Goal: Information Seeking & Learning: Learn about a topic

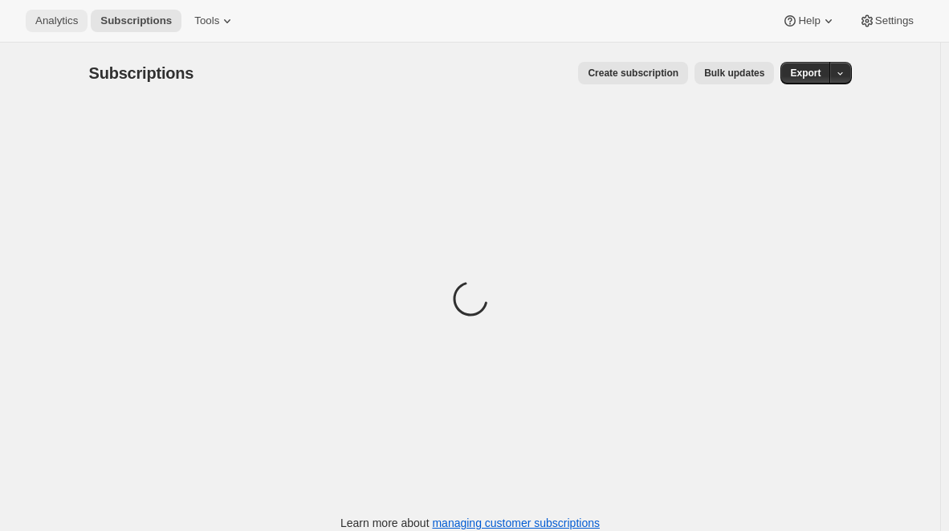
click at [37, 14] on span "Analytics" at bounding box center [56, 20] width 43 height 13
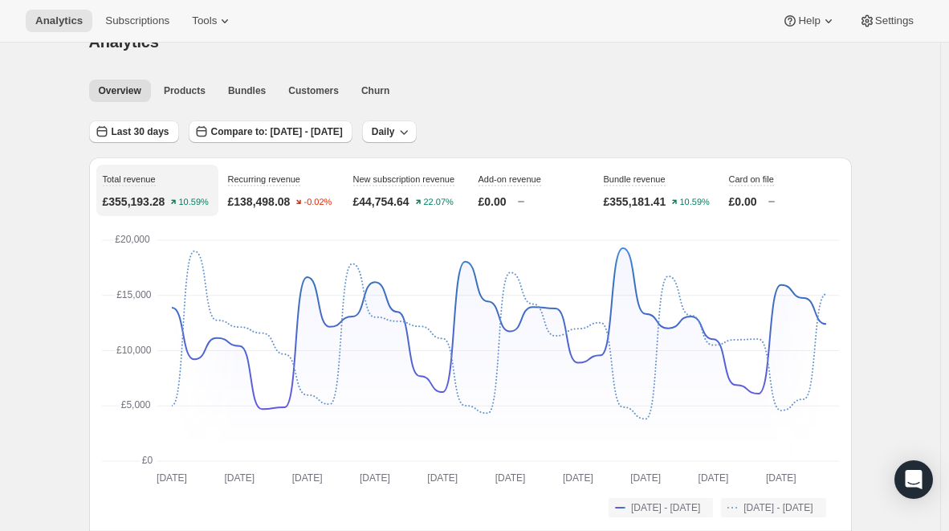
scroll to position [38, 0]
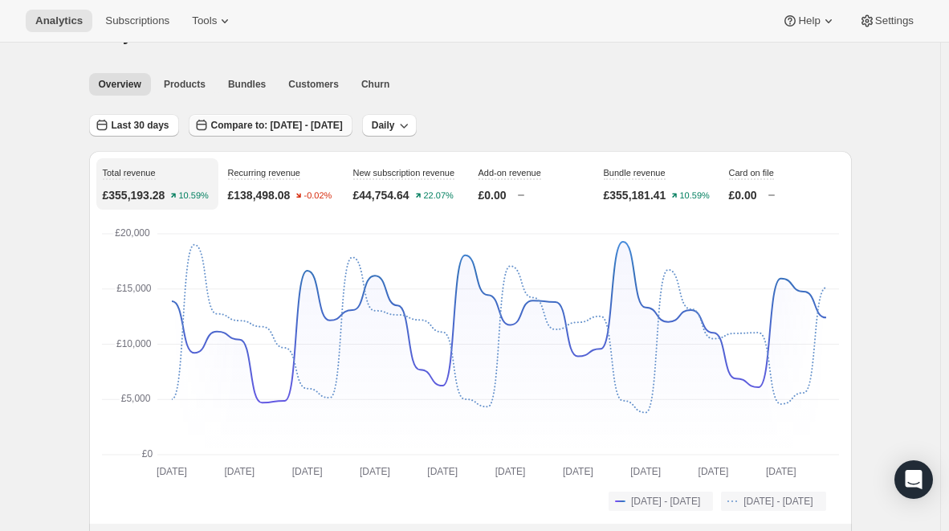
click at [283, 125] on span "Compare to: [DATE] - [DATE]" at bounding box center [277, 125] width 132 height 13
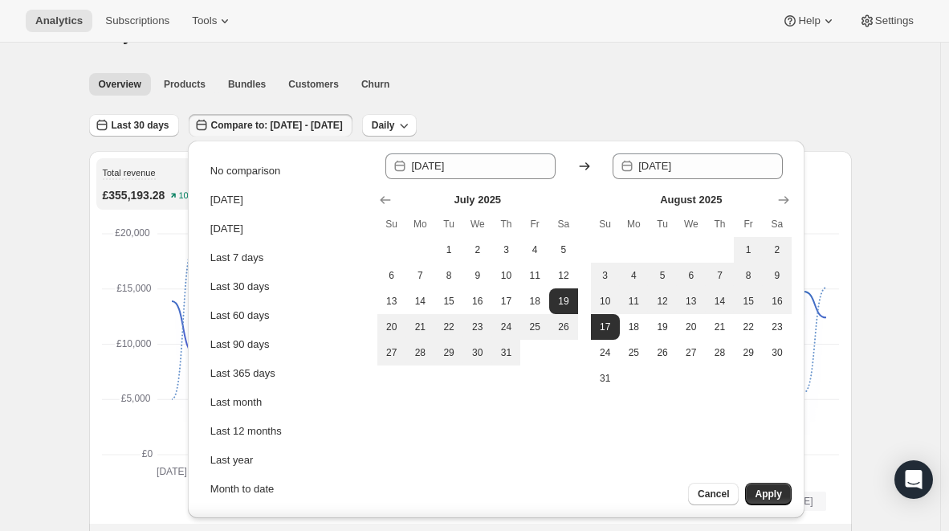
click at [525, 79] on ul "Overview Products Bundles Customers Churn More views" at bounding box center [466, 83] width 760 height 22
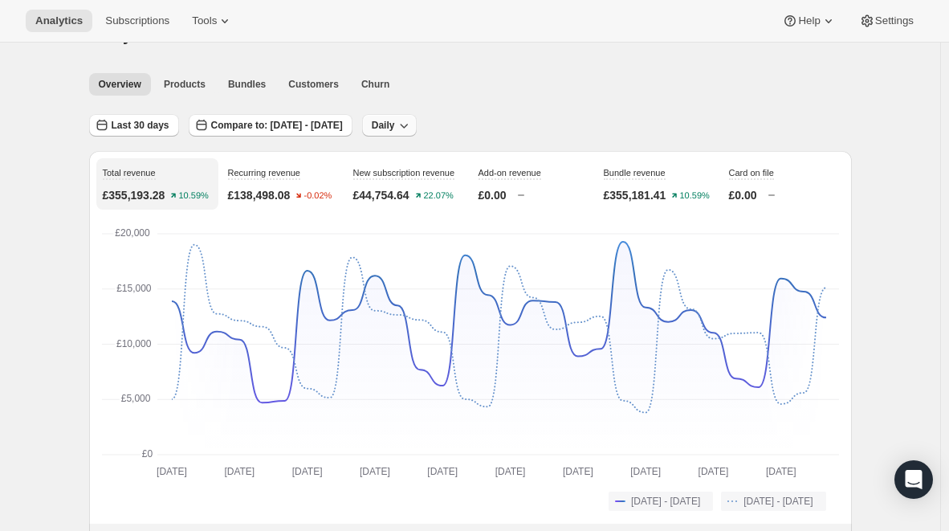
click at [395, 126] on span "Daily" at bounding box center [383, 125] width 23 height 13
click at [430, 161] on span "Daily" at bounding box center [420, 159] width 23 height 12
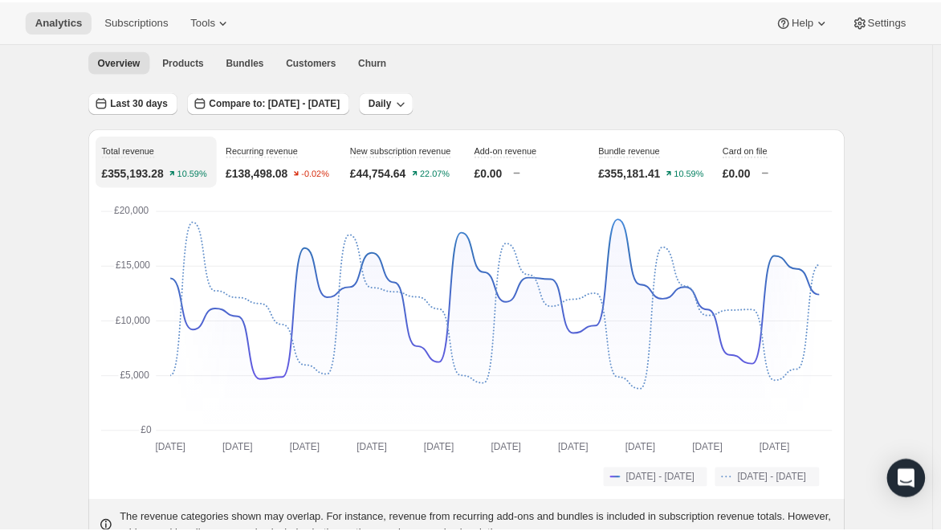
scroll to position [0, 0]
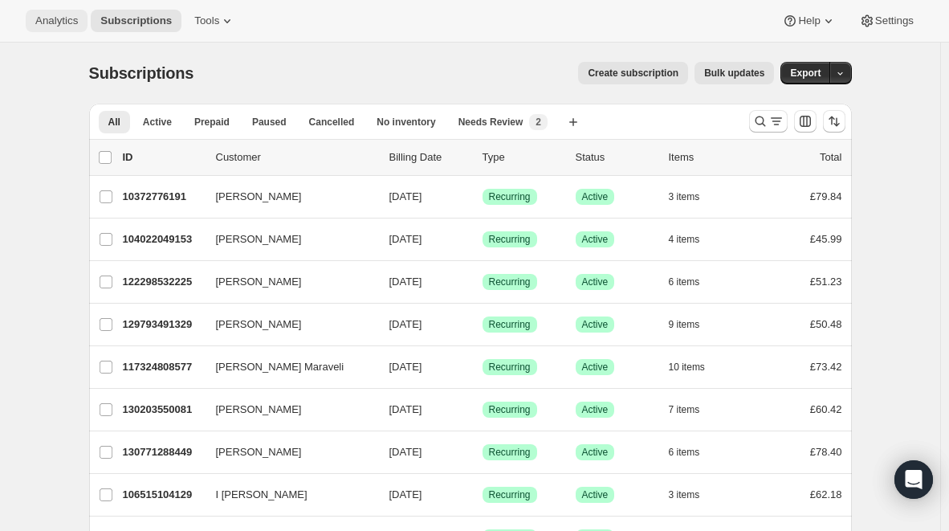
click at [59, 14] on span "Analytics" at bounding box center [56, 20] width 43 height 13
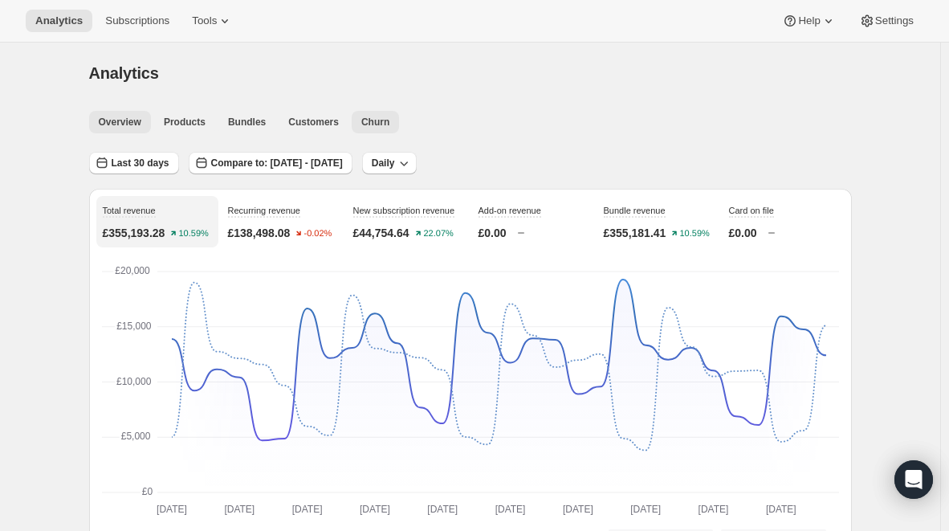
click at [365, 123] on span "Churn" at bounding box center [375, 122] width 28 height 13
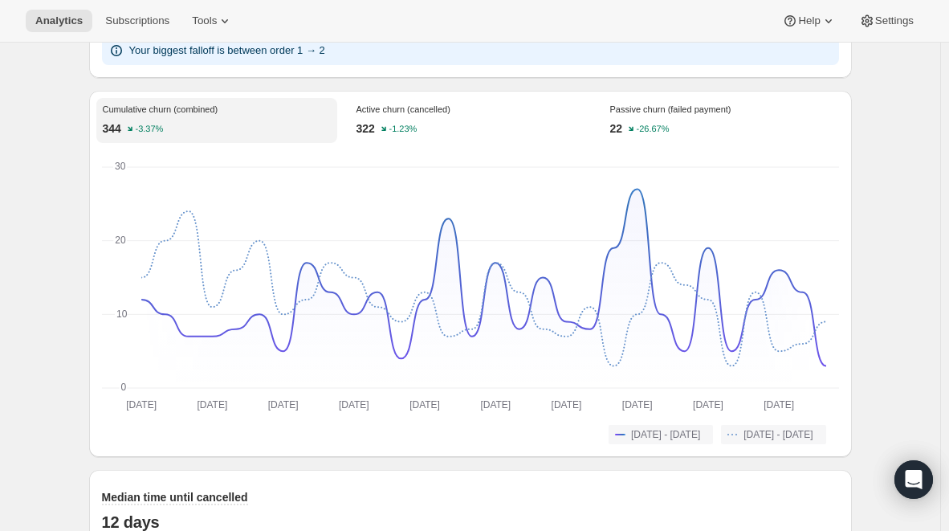
scroll to position [1128, 0]
click at [635, 116] on div "Passive churn (failed payment) 22 -26.67%" at bounding box center [724, 122] width 241 height 45
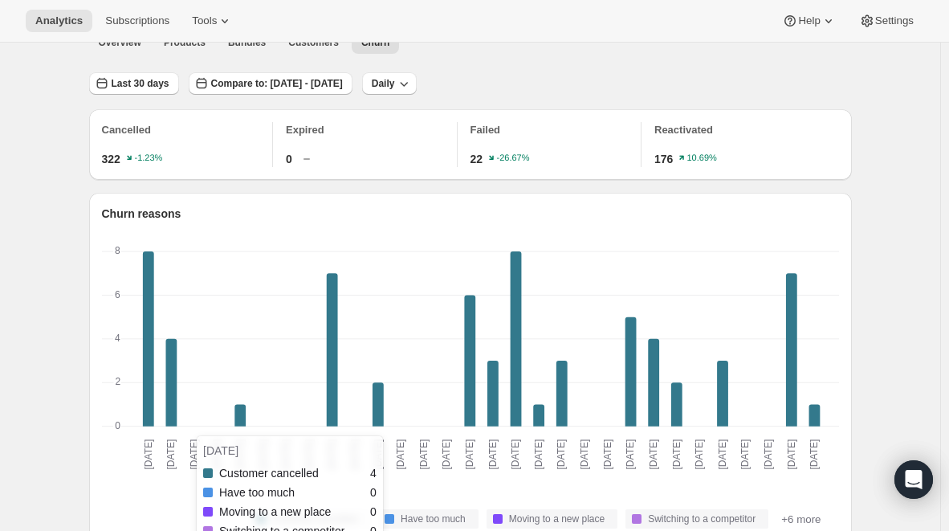
scroll to position [0, 0]
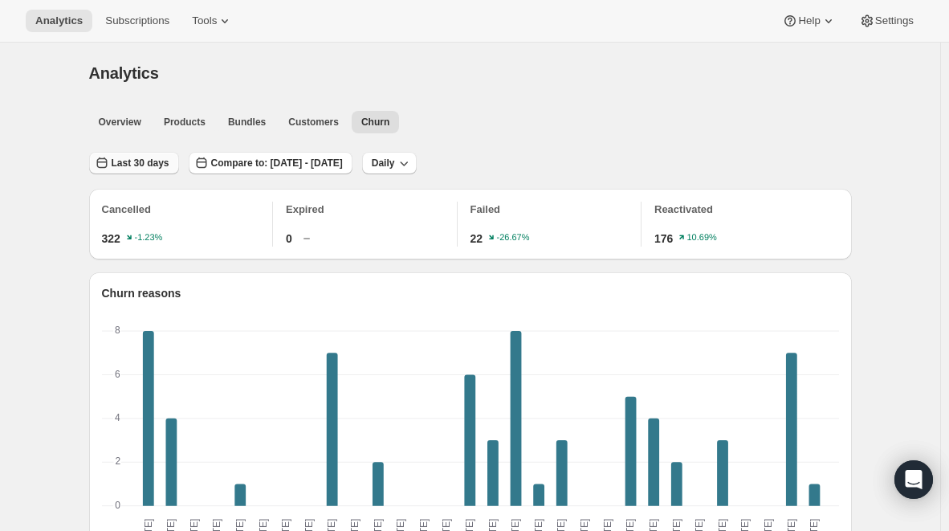
click at [137, 153] on button "Last 30 days" at bounding box center [134, 163] width 90 height 22
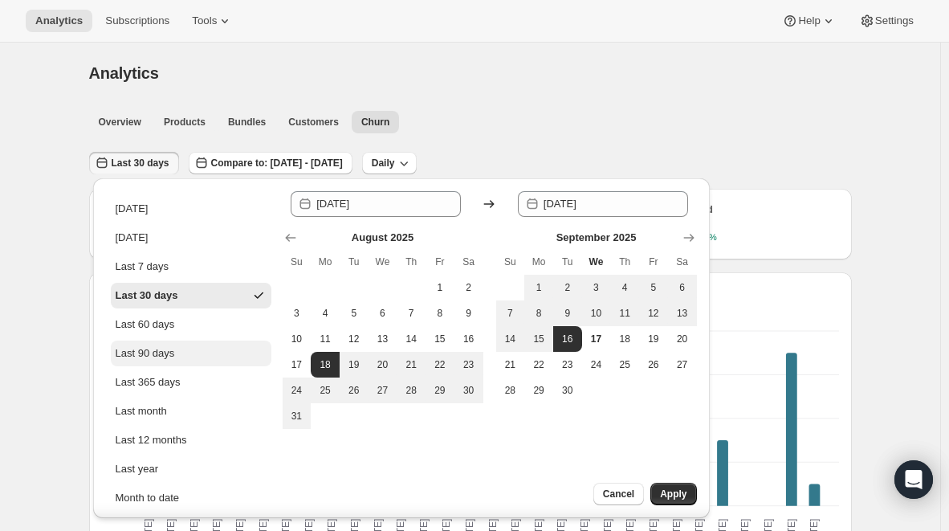
click at [142, 354] on div "Last 90 days" at bounding box center [145, 353] width 59 height 16
type input "[DATE]"
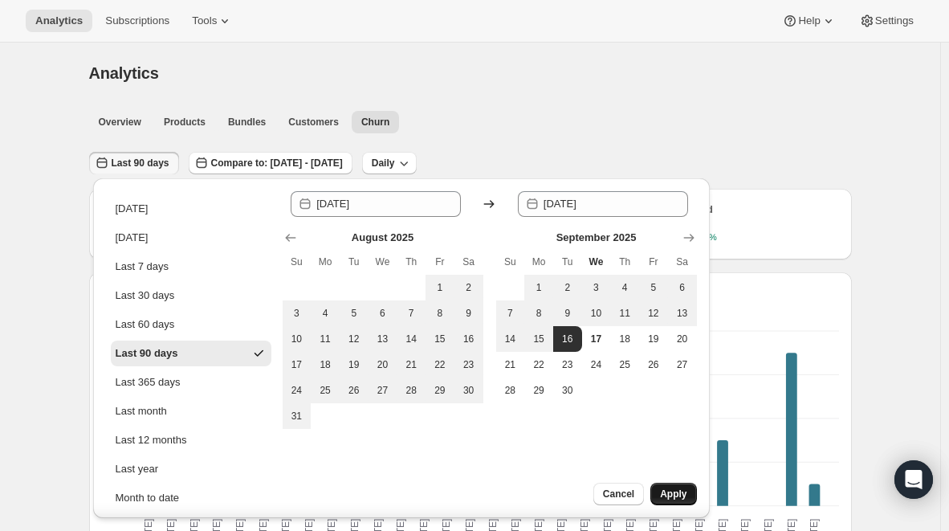
click at [676, 488] on span "Apply" at bounding box center [673, 494] width 27 height 13
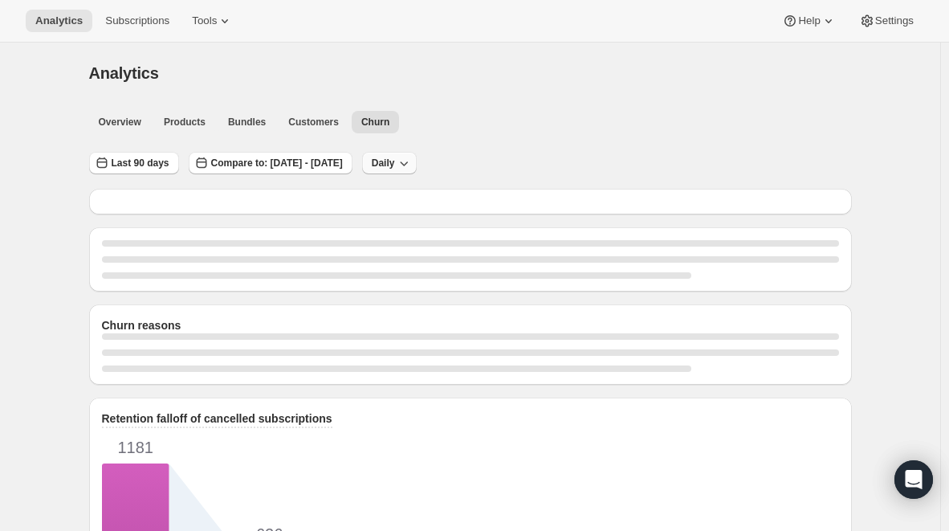
click at [412, 165] on icon "button" at bounding box center [404, 163] width 16 height 16
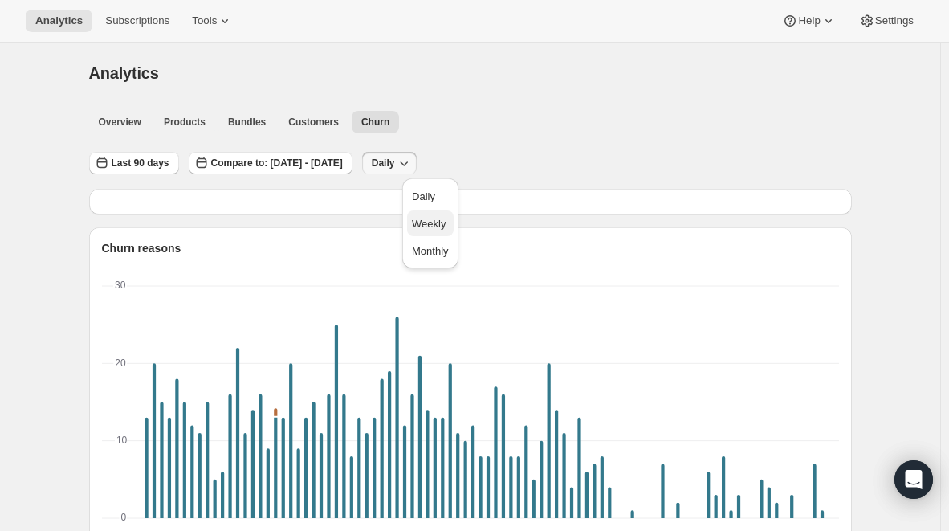
click at [427, 224] on span "Weekly" at bounding box center [429, 224] width 34 height 12
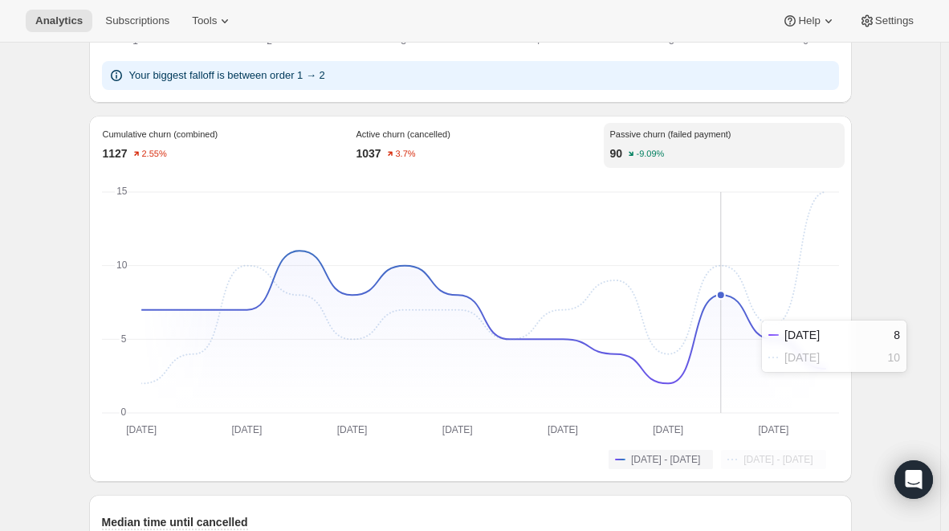
scroll to position [1104, 0]
click at [462, 156] on div "Active churn (cancelled) 1037 3.7%" at bounding box center [470, 146] width 241 height 45
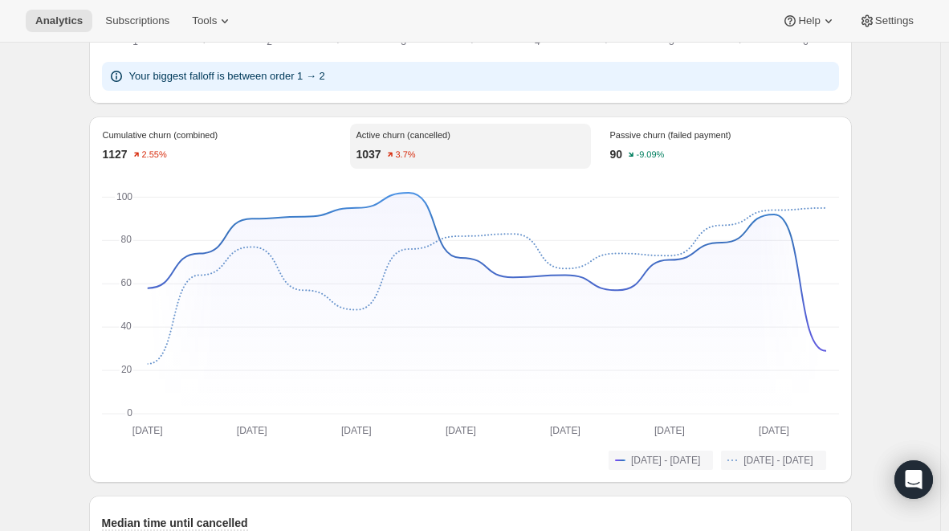
scroll to position [1096, 0]
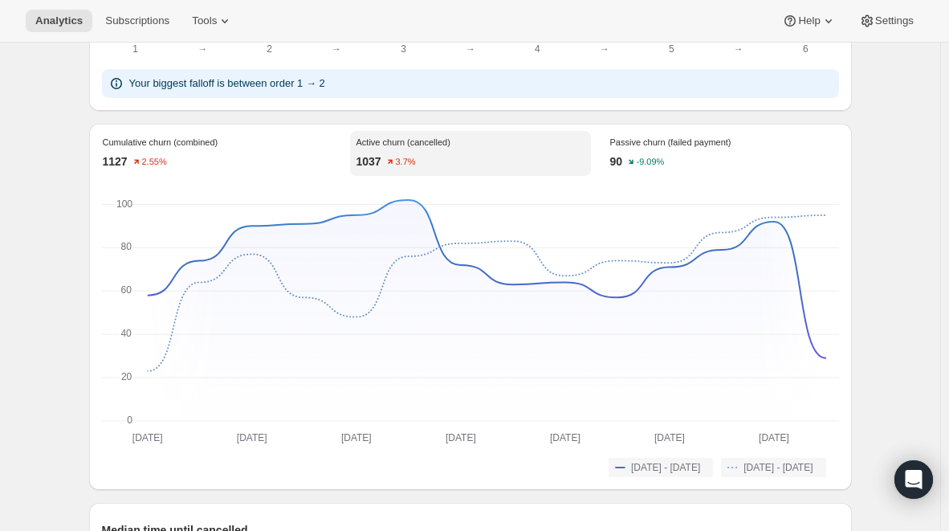
click at [226, 147] on p "Cumulative churn (combined)" at bounding box center [217, 142] width 228 height 10
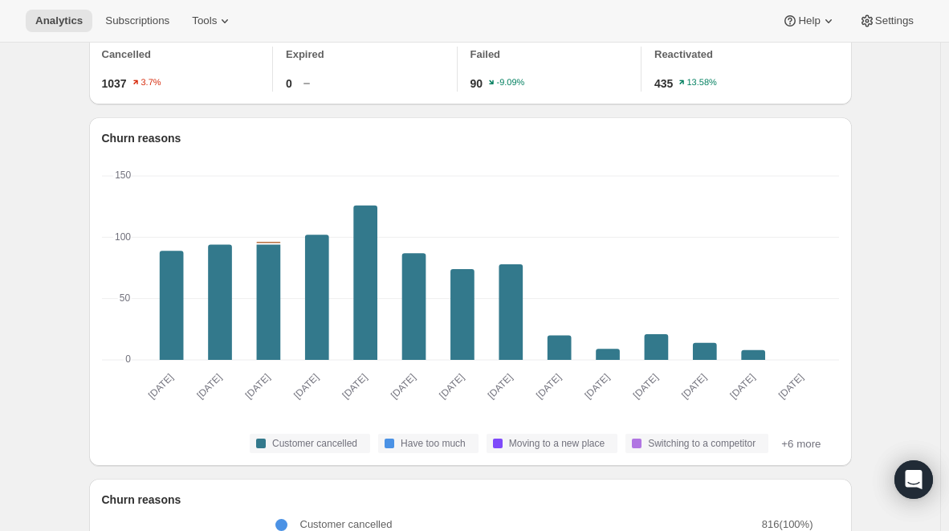
scroll to position [96, 0]
